Goal: Find contact information: Find contact information

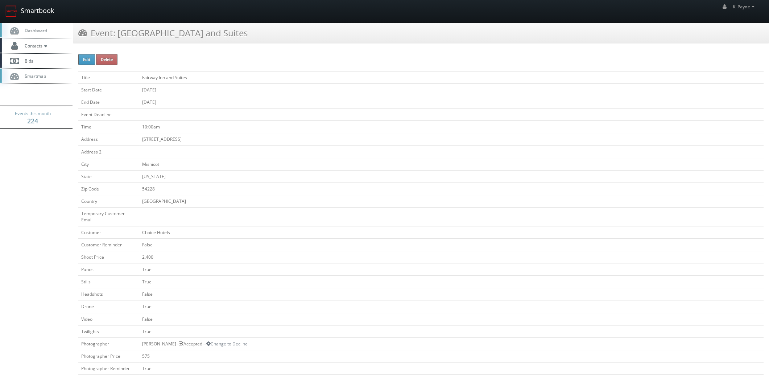
click at [49, 12] on link "Smartbook" at bounding box center [29, 11] width 59 height 22
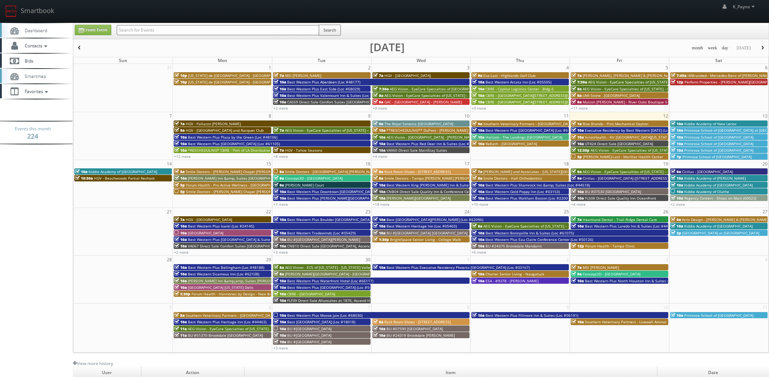
click at [211, 29] on input "text" at bounding box center [218, 30] width 202 height 10
type input "sunrise"
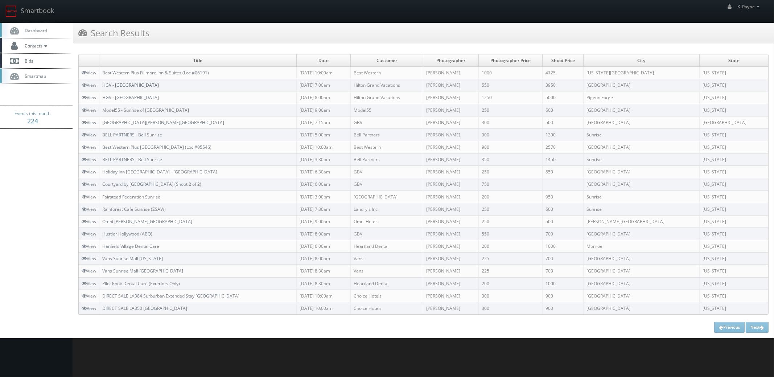
click at [138, 85] on link "HGV - Sunrise Lodge" at bounding box center [130, 85] width 57 height 6
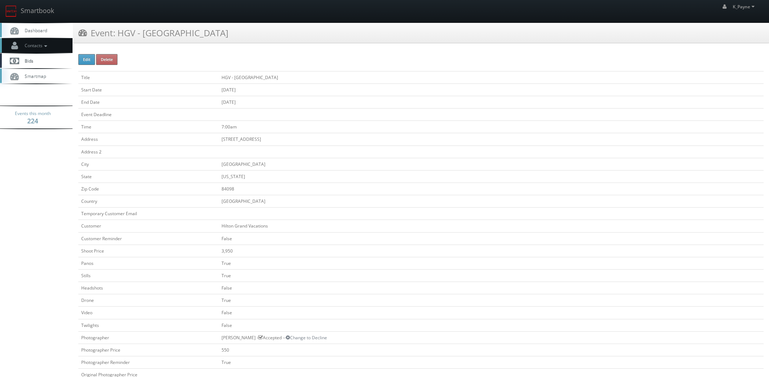
click at [38, 45] on span "Contacts" at bounding box center [35, 45] width 28 height 6
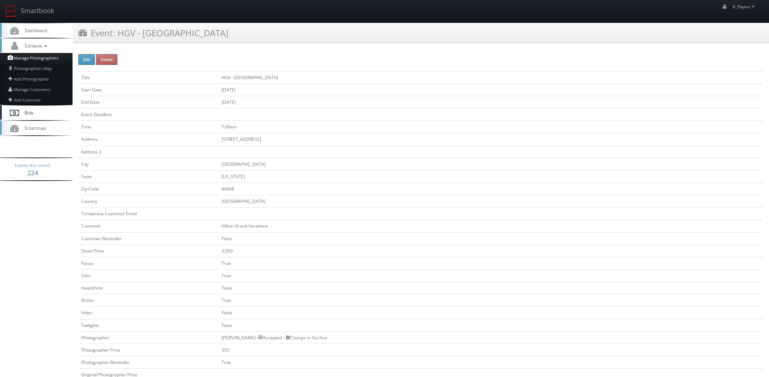
click at [47, 58] on link "Manage Photographers" at bounding box center [36, 58] width 73 height 10
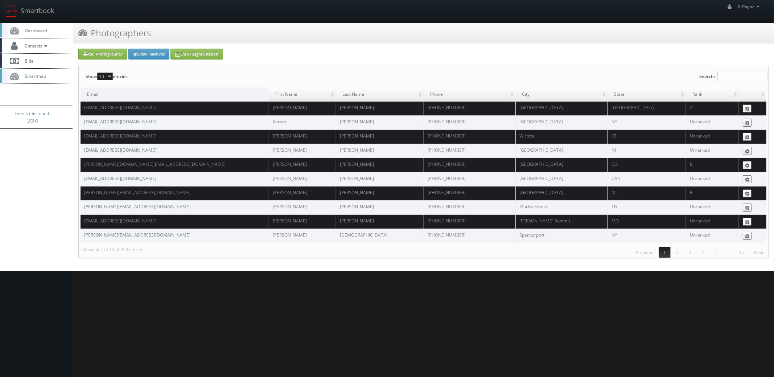
click at [722, 70] on label "Search:" at bounding box center [733, 76] width 69 height 22
click at [722, 72] on input "Search:" at bounding box center [742, 76] width 51 height 9
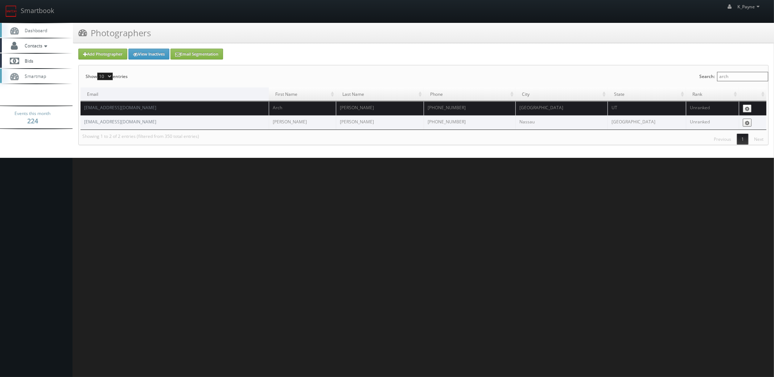
type input "arch"
drag, startPoint x: 136, startPoint y: 108, endPoint x: 92, endPoint y: 108, distance: 43.9
click at [92, 108] on td "archcheney@gmail.com" at bounding box center [174, 108] width 188 height 14
click at [142, 107] on td "archcheney@gmail.com" at bounding box center [174, 108] width 188 height 14
drag, startPoint x: 108, startPoint y: 111, endPoint x: 85, endPoint y: 112, distance: 22.5
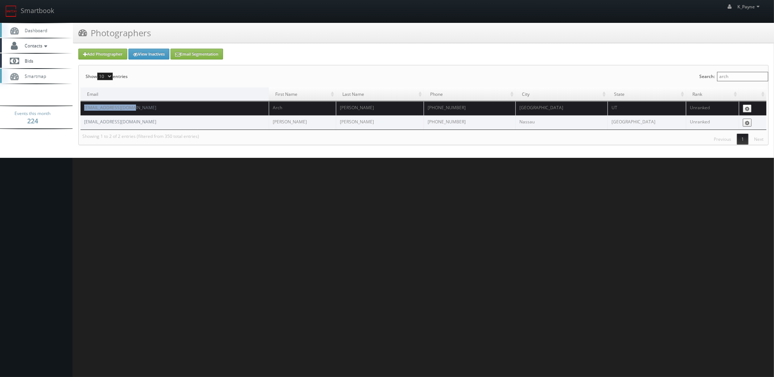
click at [85, 112] on td "archcheney@gmail.com" at bounding box center [174, 108] width 188 height 14
copy link "archcheney@gmail.com"
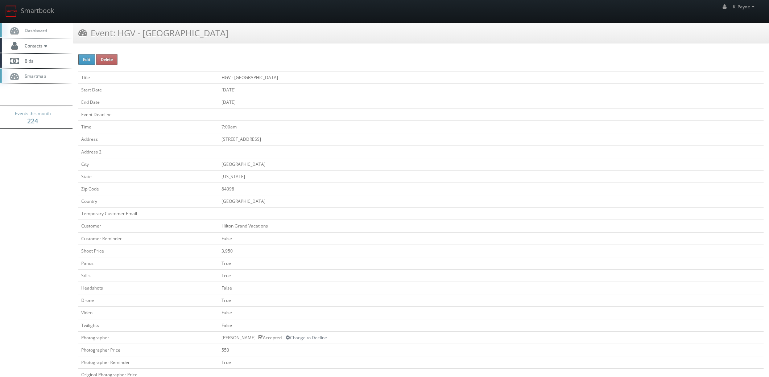
drag, startPoint x: 172, startPoint y: 42, endPoint x: 120, endPoint y: 46, distance: 52.3
click at [120, 46] on div "Event: HGV - [GEOGRAPHIC_DATA]" at bounding box center [421, 36] width 696 height 26
copy h3 "HGV - [GEOGRAPHIC_DATA]"
